Goal: Task Accomplishment & Management: Manage account settings

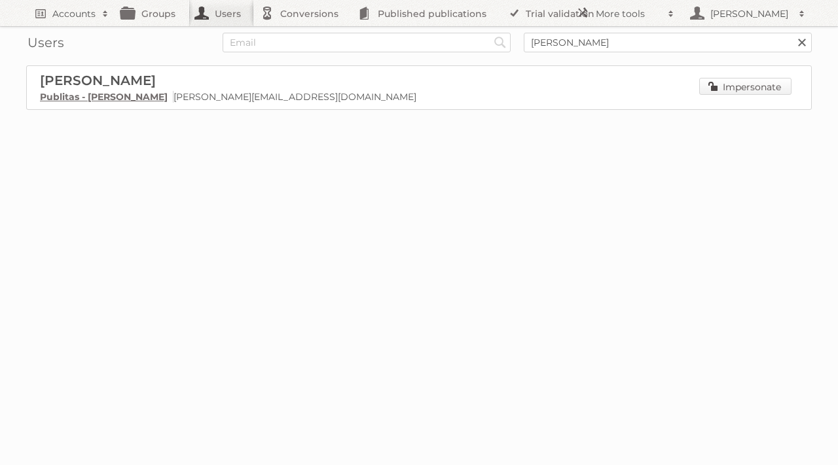
click at [731, 81] on link "Impersonate" at bounding box center [745, 86] width 92 height 17
click at [164, 12] on link "Groups" at bounding box center [151, 13] width 73 height 26
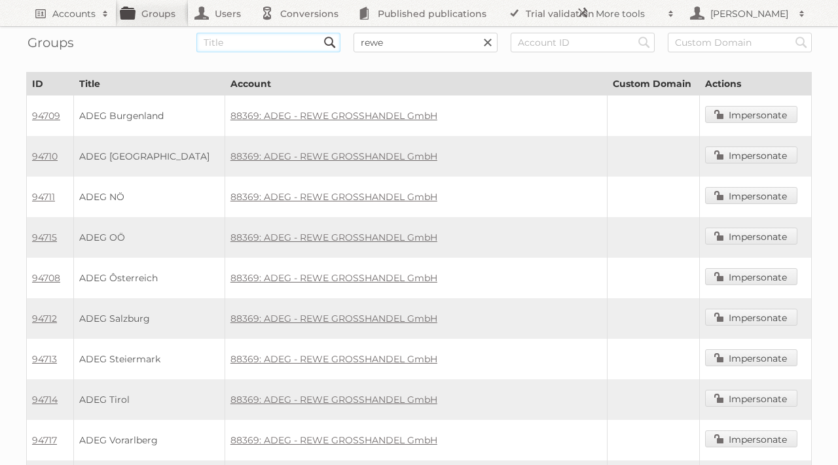
click at [250, 45] on input "text" at bounding box center [268, 43] width 144 height 20
type input "hornbach"
click at [330, 38] on link at bounding box center [331, 43] width 20 height 20
click at [372, 43] on input "rewe" at bounding box center [426, 43] width 144 height 20
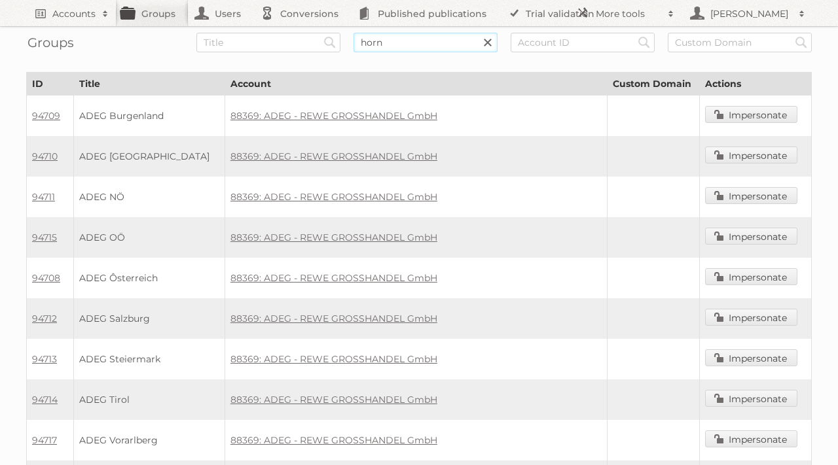
type input "hornbach"
click at [320, 33] on input "Search" at bounding box center [330, 43] width 20 height 20
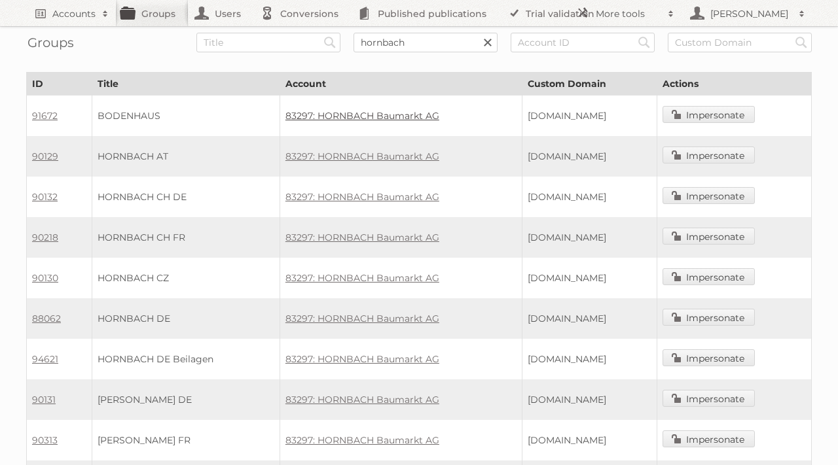
click at [383, 115] on link "83297: HORNBACH Baumarkt AG" at bounding box center [362, 116] width 154 height 12
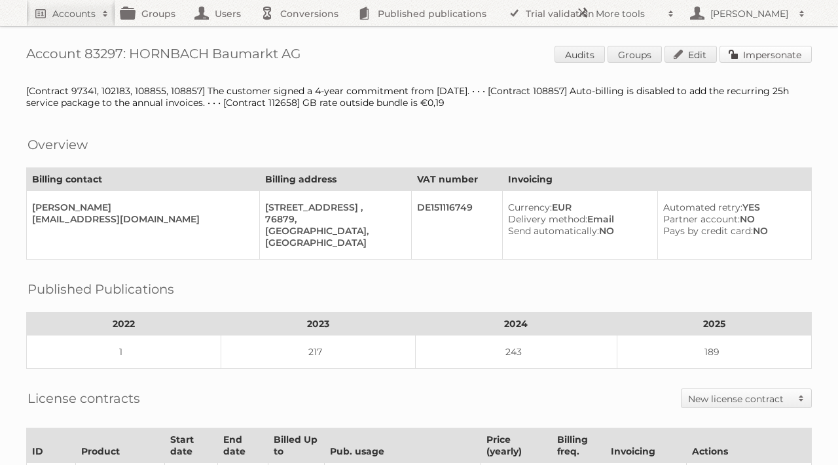
click at [762, 55] on link "Impersonate" at bounding box center [766, 54] width 92 height 17
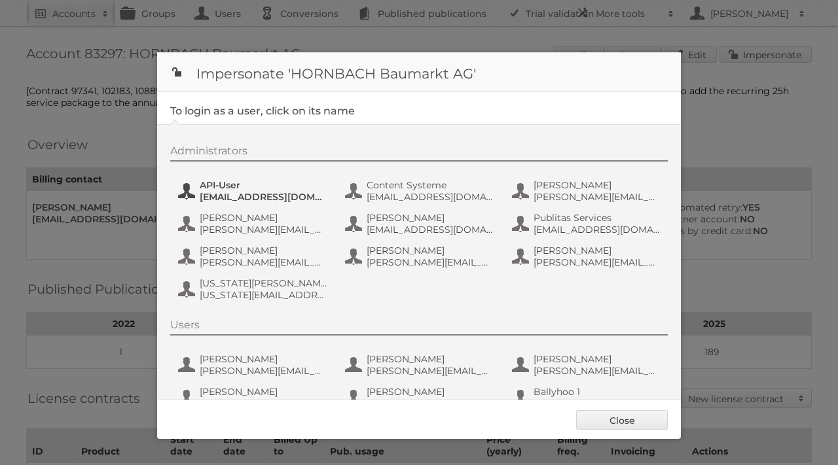
click at [246, 196] on span "[EMAIL_ADDRESS][DOMAIN_NAME]" at bounding box center [263, 197] width 127 height 12
